Goal: Answer question/provide support: Share knowledge or assist other users

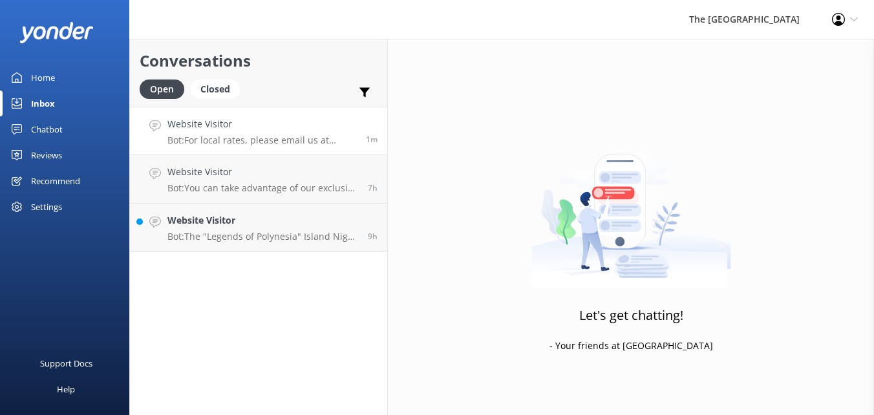
click at [275, 144] on p "Bot: For local rates, please email us at [EMAIL_ADDRESS][DOMAIN_NAME]." at bounding box center [261, 140] width 189 height 12
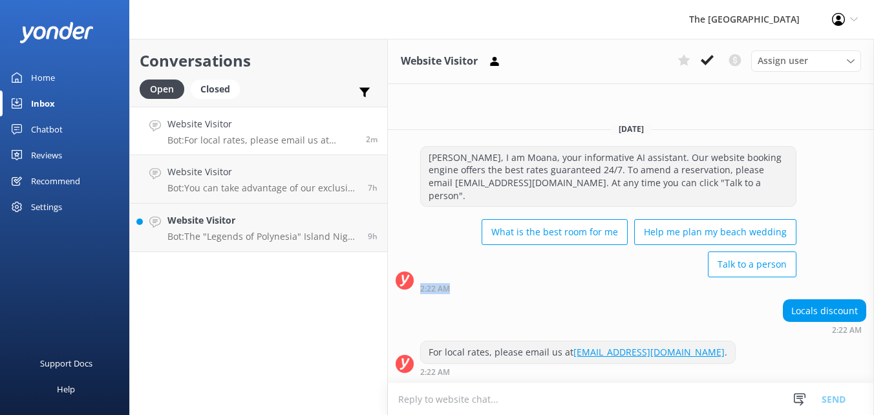
drag, startPoint x: 874, startPoint y: 295, endPoint x: 871, endPoint y: 271, distance: 24.7
click at [871, 271] on div "[PERSON_NAME], I am Moana, your informative AI assistant. Our website booking e…" at bounding box center [631, 222] width 486 height 153
click at [588, 314] on div "Locals discount 2:22 AM" at bounding box center [631, 317] width 486 height 36
click at [862, 270] on div "[PERSON_NAME], I am Moana, your informative AI assistant. Our website booking e…" at bounding box center [631, 219] width 486 height 147
click at [584, 396] on textarea at bounding box center [631, 399] width 486 height 32
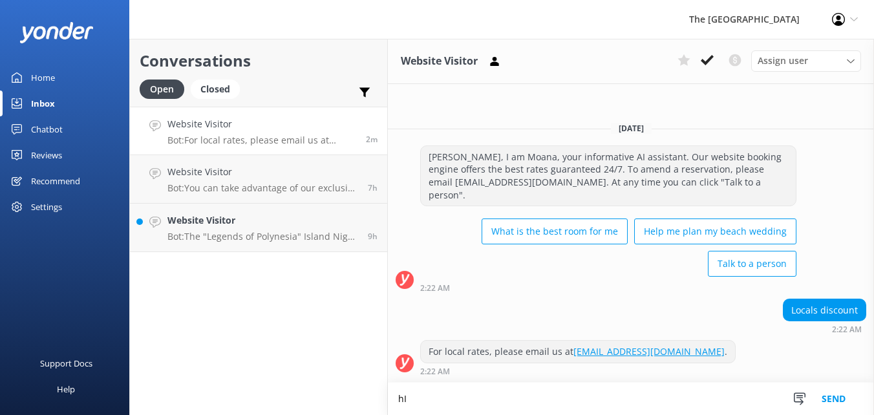
type textarea "h"
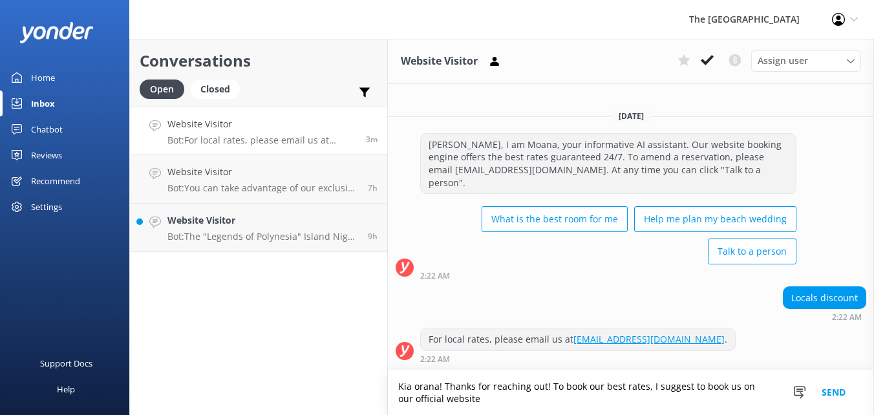
paste textarea "[URL][DOMAIN_NAME][DATE][DATE]"
drag, startPoint x: 571, startPoint y: 398, endPoint x: 496, endPoint y: 405, distance: 75.3
click at [496, 405] on textarea "Kia orana! Thanks for reaching out! To book our best rates, I suggest to book u…" at bounding box center [631, 392] width 486 height 45
type textarea "Kia orana! Thanks for reaching out! To book our best rates, I suggest to book u…"
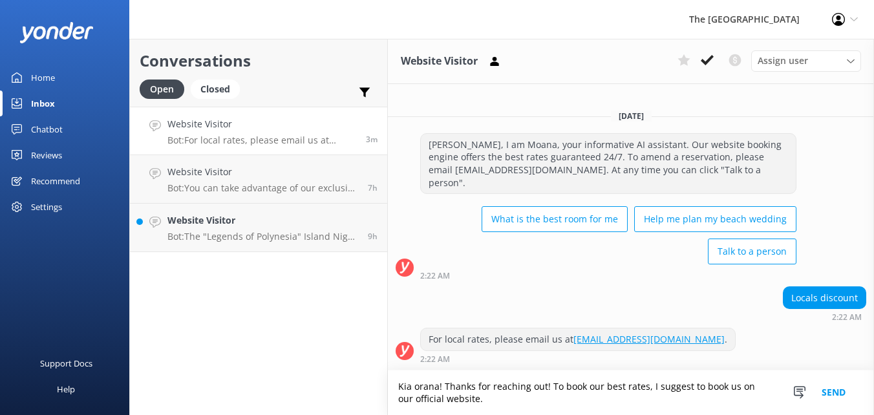
click at [823, 390] on button "Send" at bounding box center [834, 392] width 48 height 45
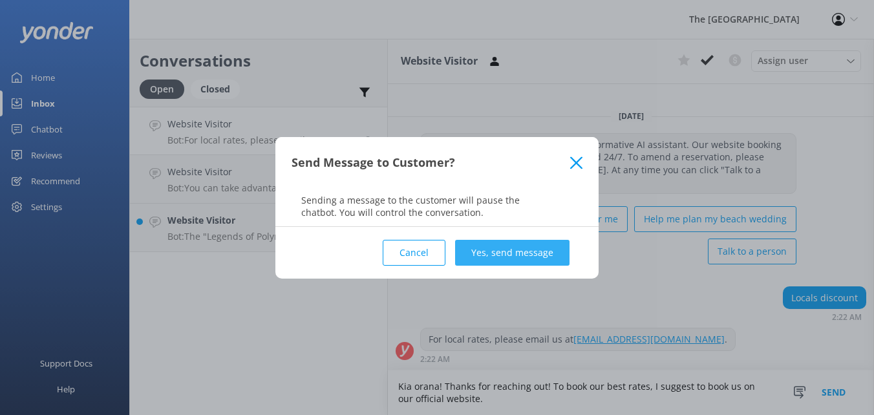
click at [518, 256] on button "Yes, send message" at bounding box center [512, 253] width 114 height 26
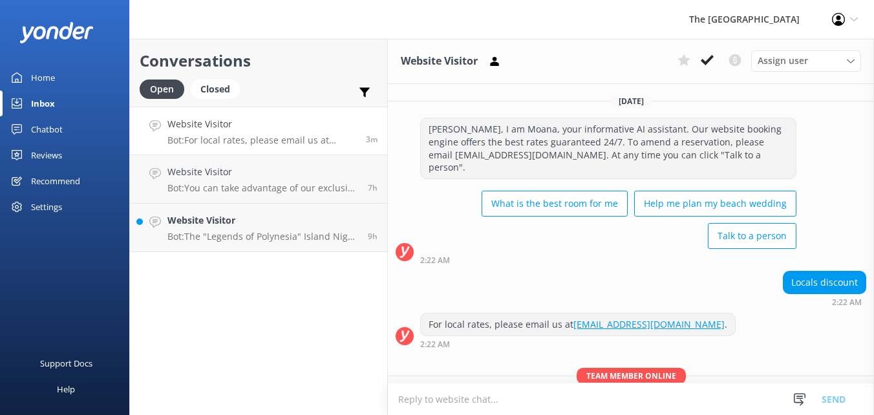
scroll to position [56, 0]
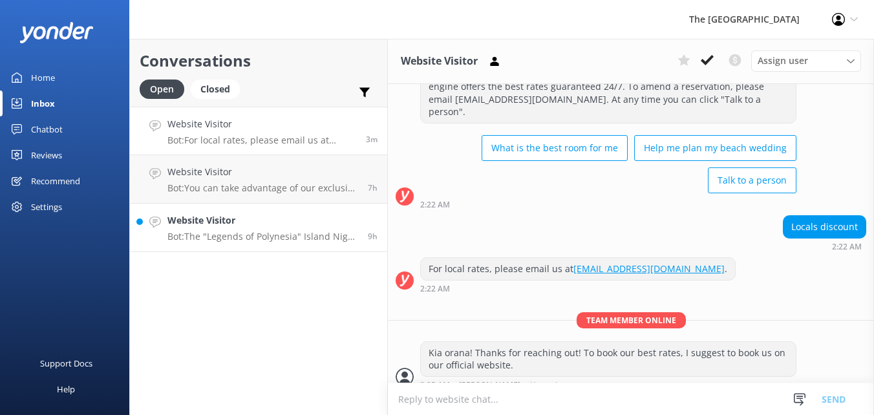
click at [308, 228] on div "Website Visitor Bot: The "Legends of Polynesia" Island Night Umu Feast and Drum…" at bounding box center [262, 227] width 191 height 28
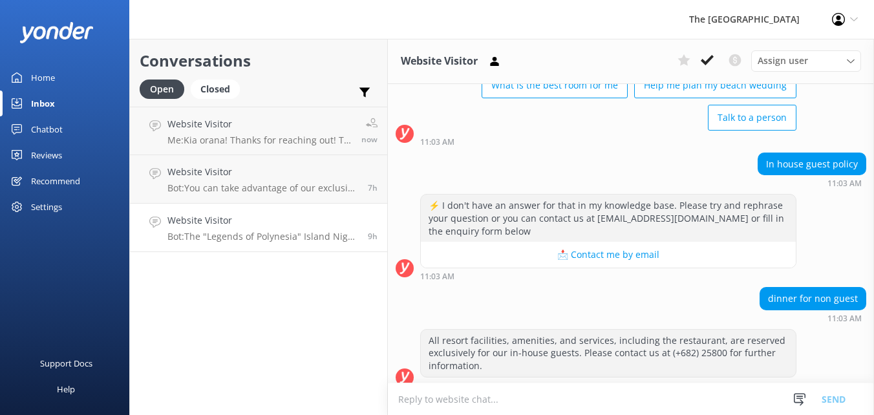
scroll to position [914, 0]
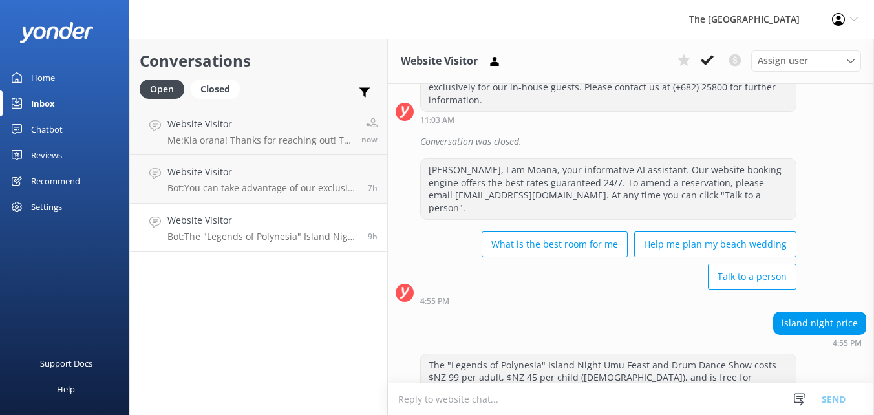
click at [570, 394] on textarea at bounding box center [631, 399] width 486 height 32
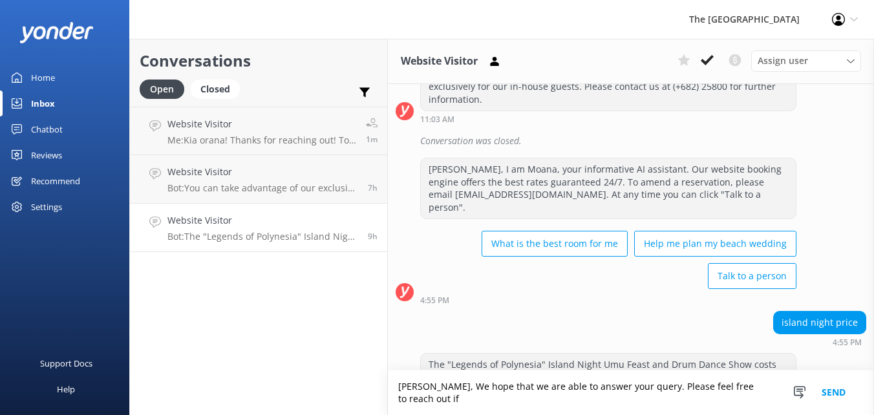
scroll to position [927, 0]
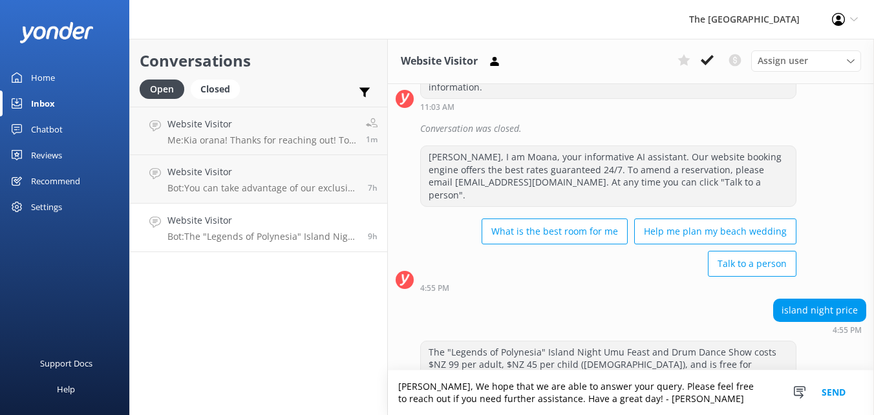
type textarea "[PERSON_NAME], We hope that we are able to answer your query. Please feel free …"
click at [831, 389] on button "Send" at bounding box center [834, 392] width 48 height 45
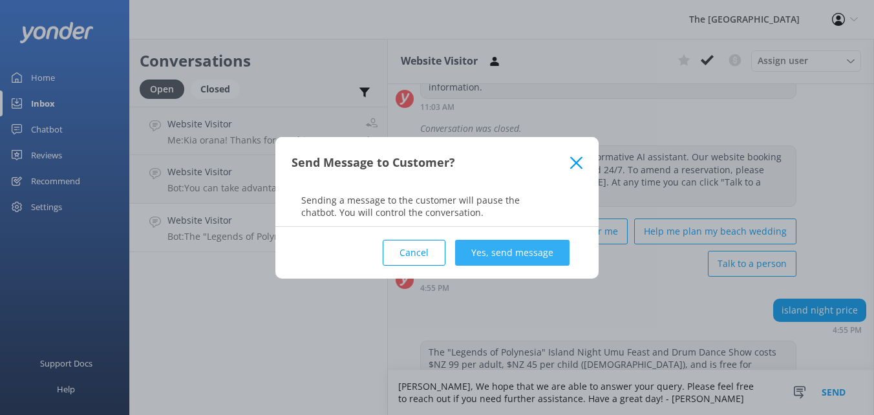
click at [556, 254] on button "Yes, send message" at bounding box center [512, 253] width 114 height 26
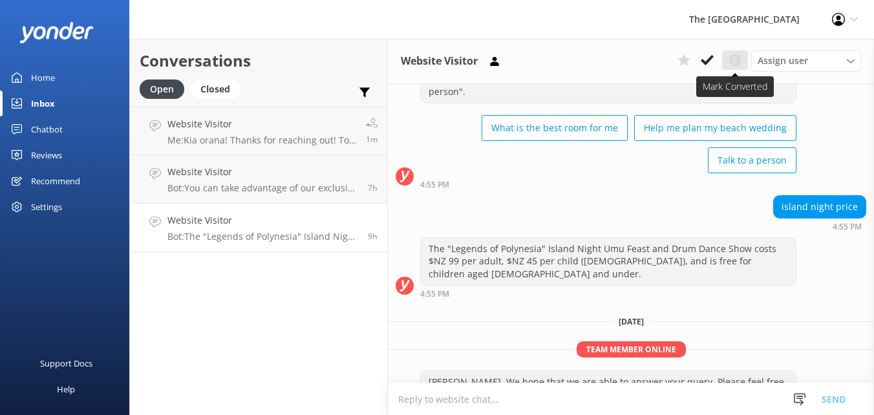
scroll to position [1035, 0]
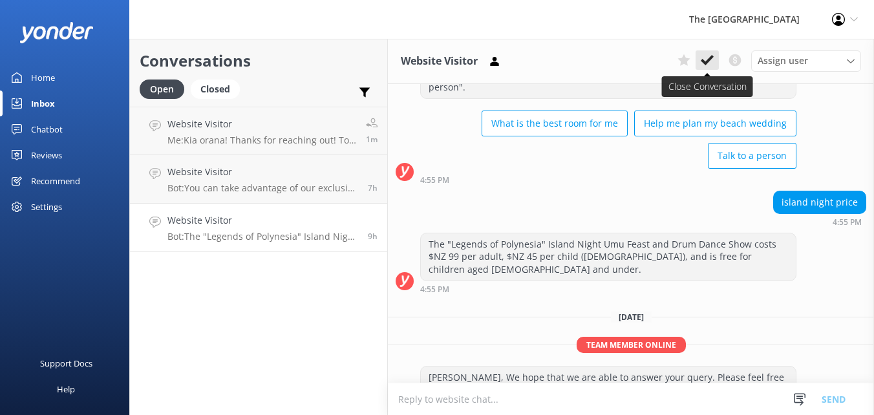
click at [713, 58] on use at bounding box center [707, 60] width 13 height 10
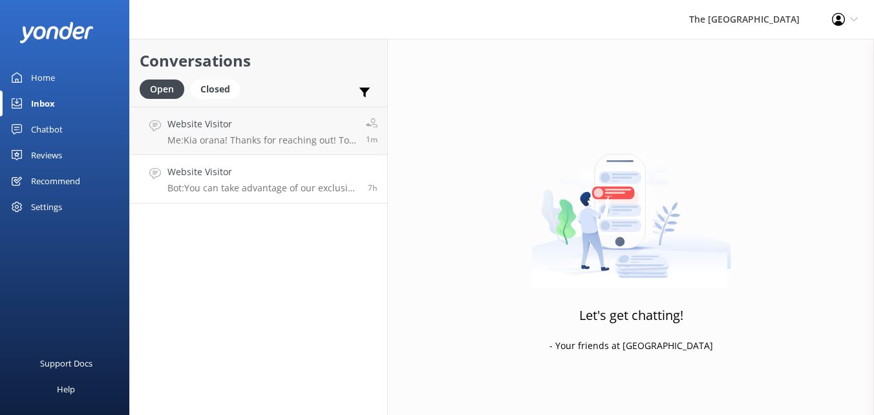
click at [297, 183] on p "Bot: You can take advantage of our exclusive offers by booking directly with th…" at bounding box center [262, 188] width 191 height 12
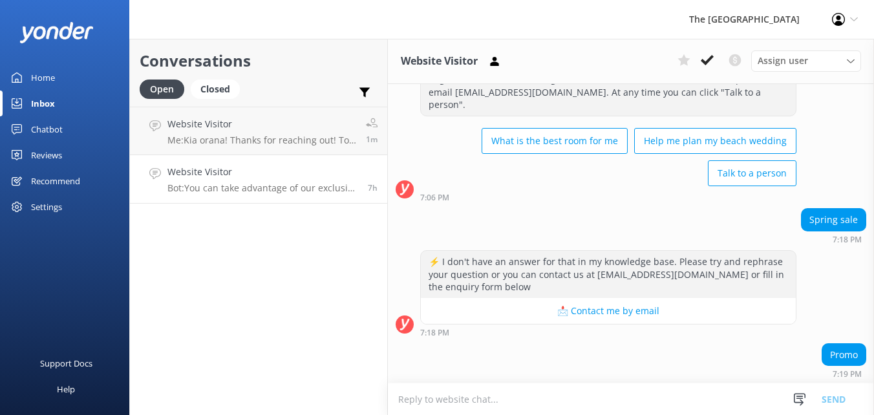
scroll to position [120, 0]
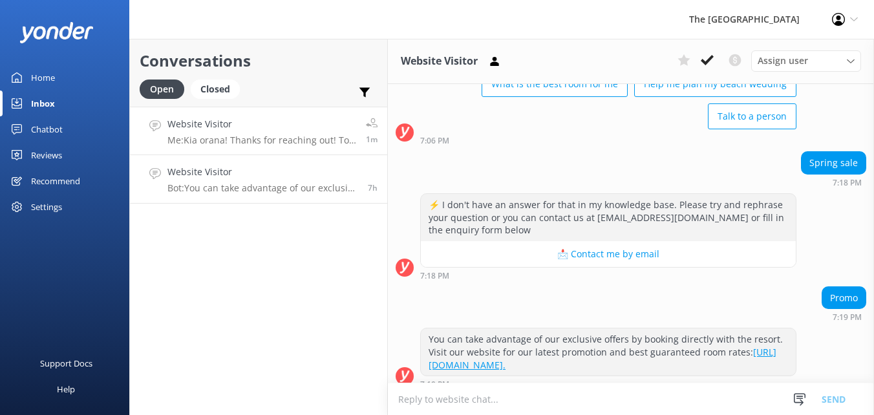
click at [301, 138] on p "Me: Kia orana! Thanks for reaching out! To book our best rates, I suggest to bo…" at bounding box center [261, 140] width 189 height 12
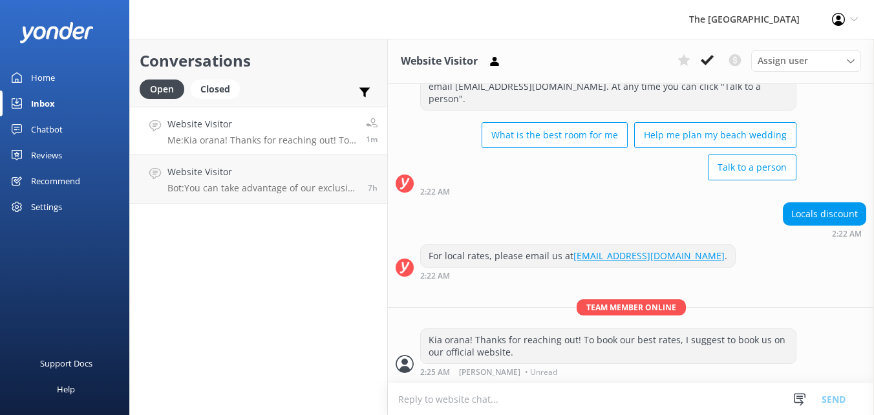
scroll to position [56, 0]
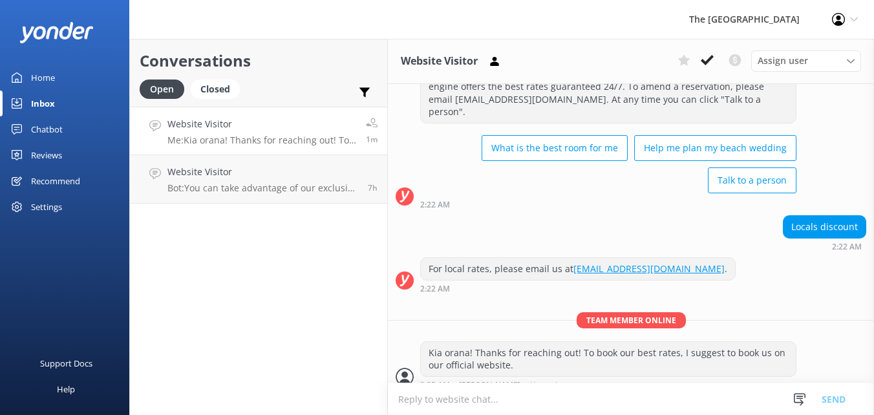
click at [552, 397] on textarea at bounding box center [631, 399] width 486 height 32
type textarea "Are we still connected?"
click at [835, 405] on button "Send" at bounding box center [834, 399] width 48 height 32
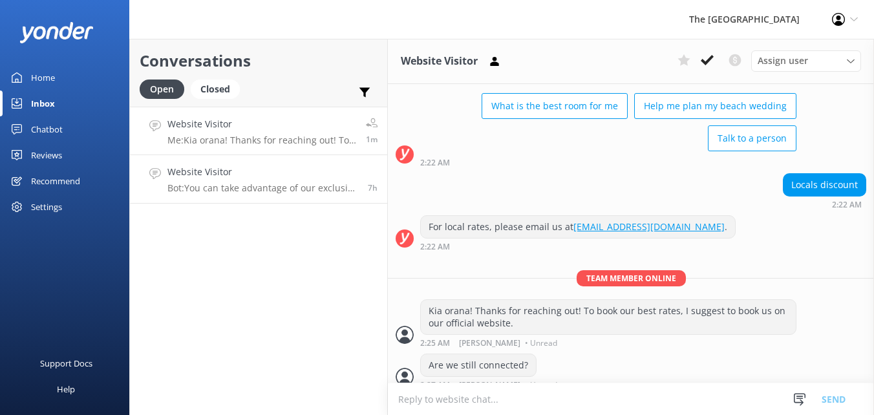
click at [262, 193] on p "Bot: You can take advantage of our exclusive offers by booking directly with th…" at bounding box center [262, 188] width 191 height 12
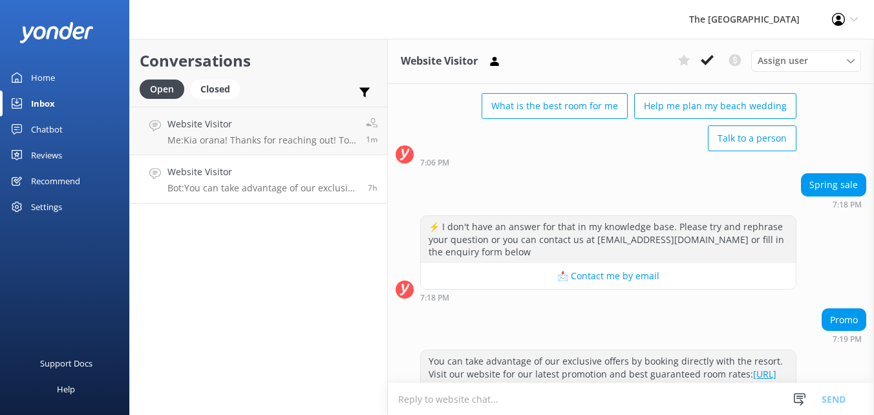
scroll to position [120, 0]
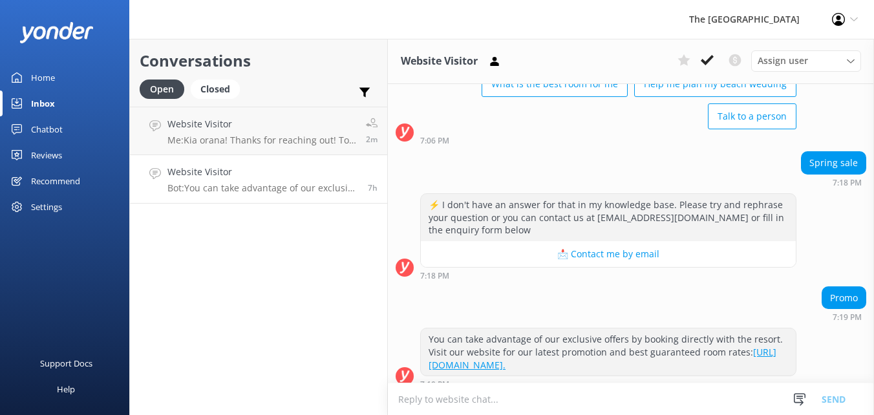
click at [577, 392] on textarea at bounding box center [631, 399] width 486 height 32
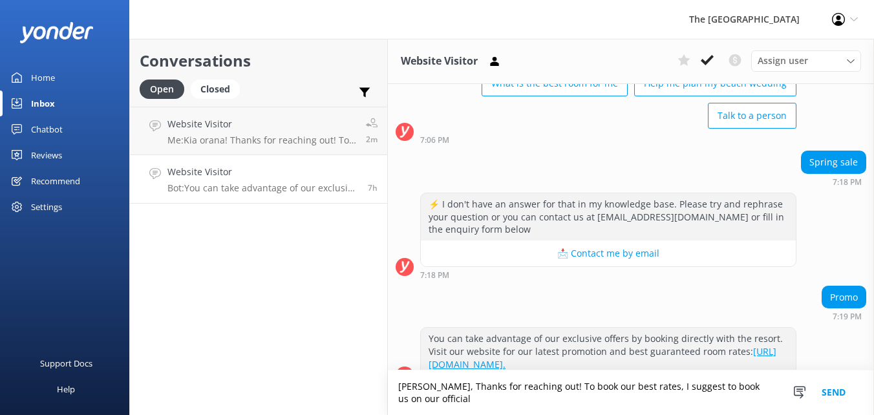
scroll to position [133, 0]
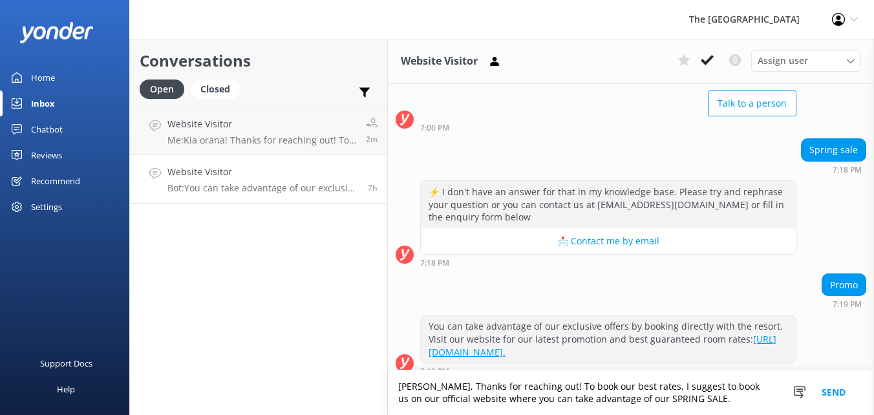
type textarea "[PERSON_NAME], Thanks for reaching out! To book our best rates, I suggest to bo…"
click at [833, 391] on button "Send" at bounding box center [834, 392] width 48 height 45
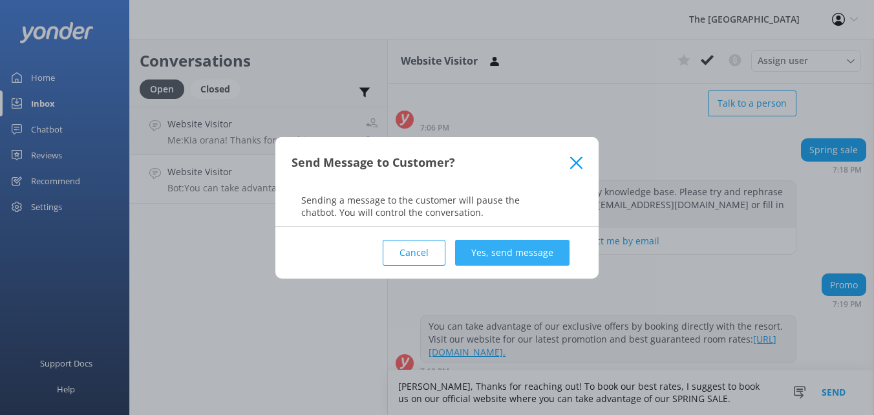
click at [508, 252] on button "Yes, send message" at bounding box center [512, 253] width 114 height 26
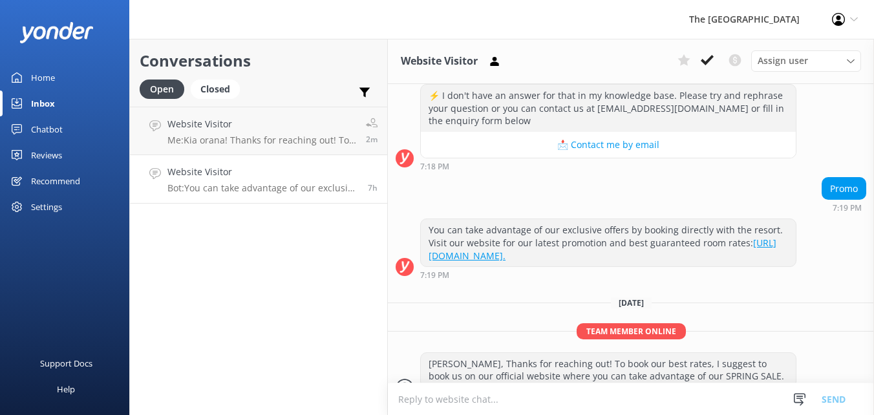
scroll to position [240, 0]
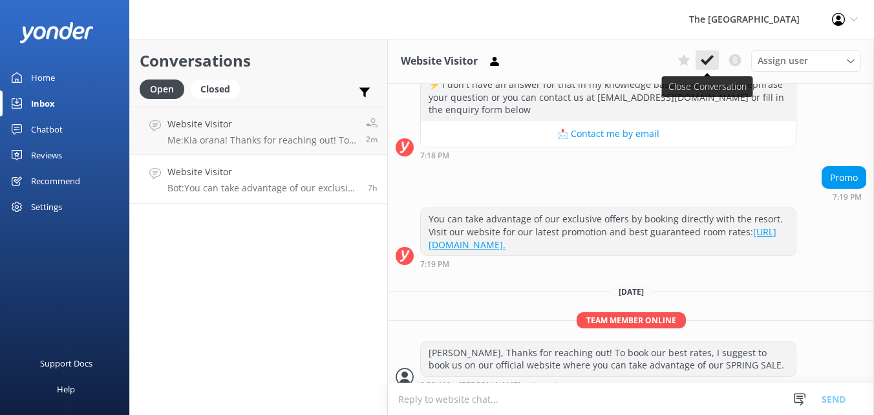
click at [716, 65] on button at bounding box center [707, 59] width 23 height 19
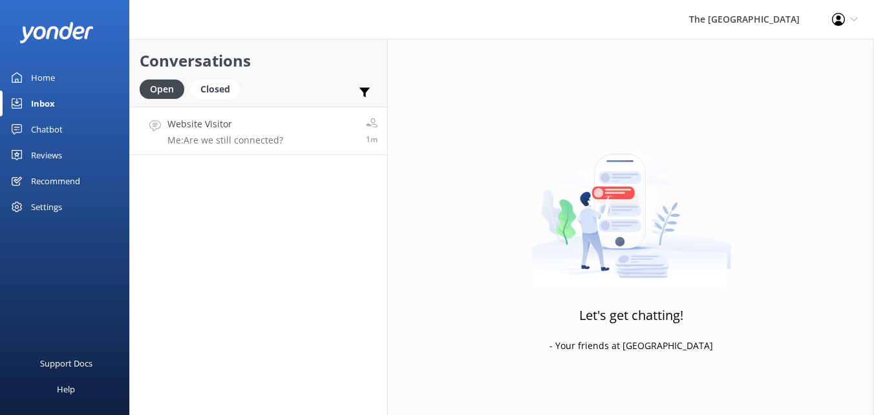
click at [298, 137] on link "Website Visitor Me: Are we still connected? 1m" at bounding box center [258, 131] width 257 height 48
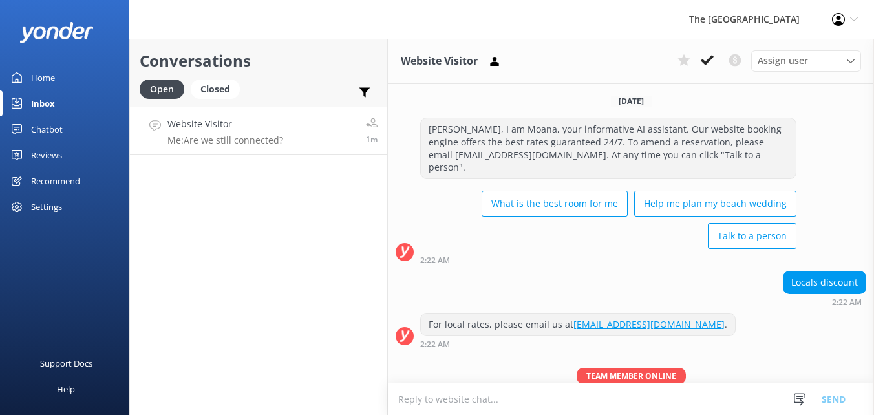
scroll to position [98, 0]
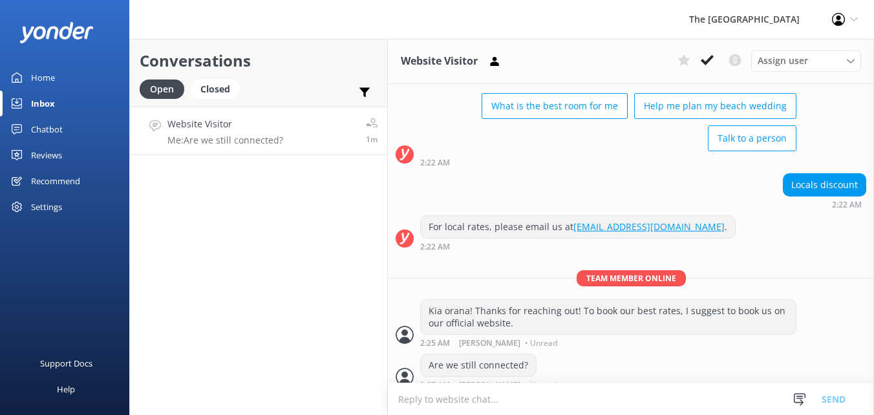
click at [504, 400] on textarea at bounding box center [631, 399] width 486 height 32
type textarea "I"
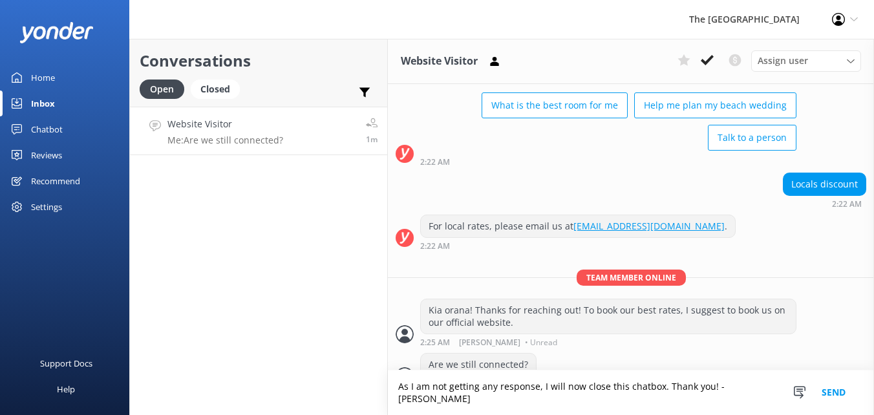
type textarea "As I am not getting any response, I will now close this chatbox. Thank you! -[P…"
click at [823, 401] on button "Send" at bounding box center [834, 392] width 48 height 45
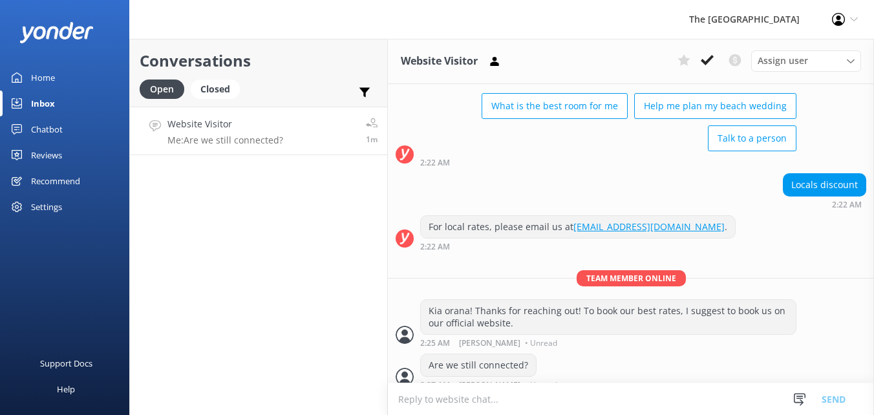
scroll to position [140, 0]
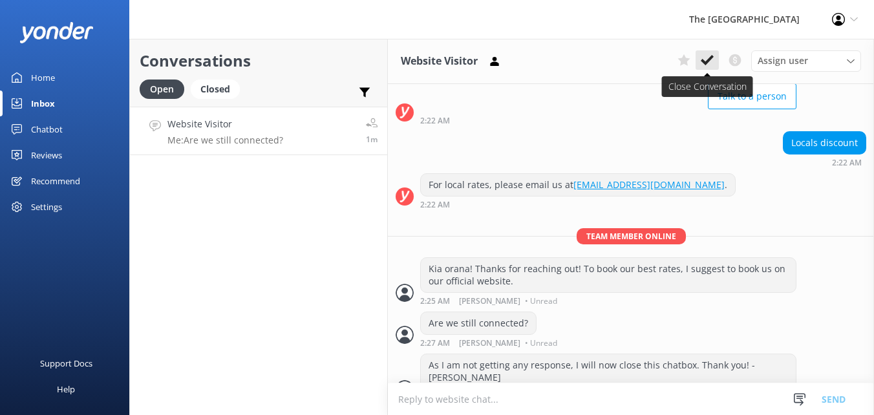
click at [712, 57] on use at bounding box center [707, 60] width 13 height 10
